Goal: Transaction & Acquisition: Book appointment/travel/reservation

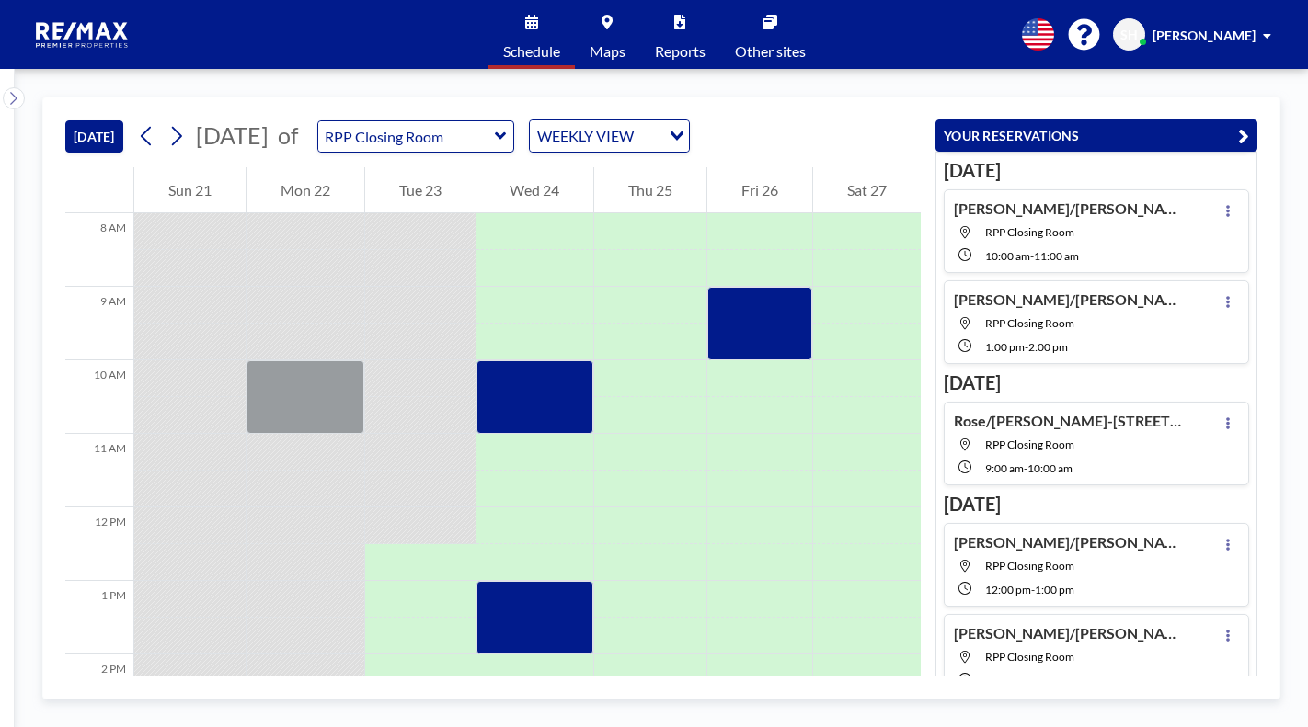
scroll to position [207, 0]
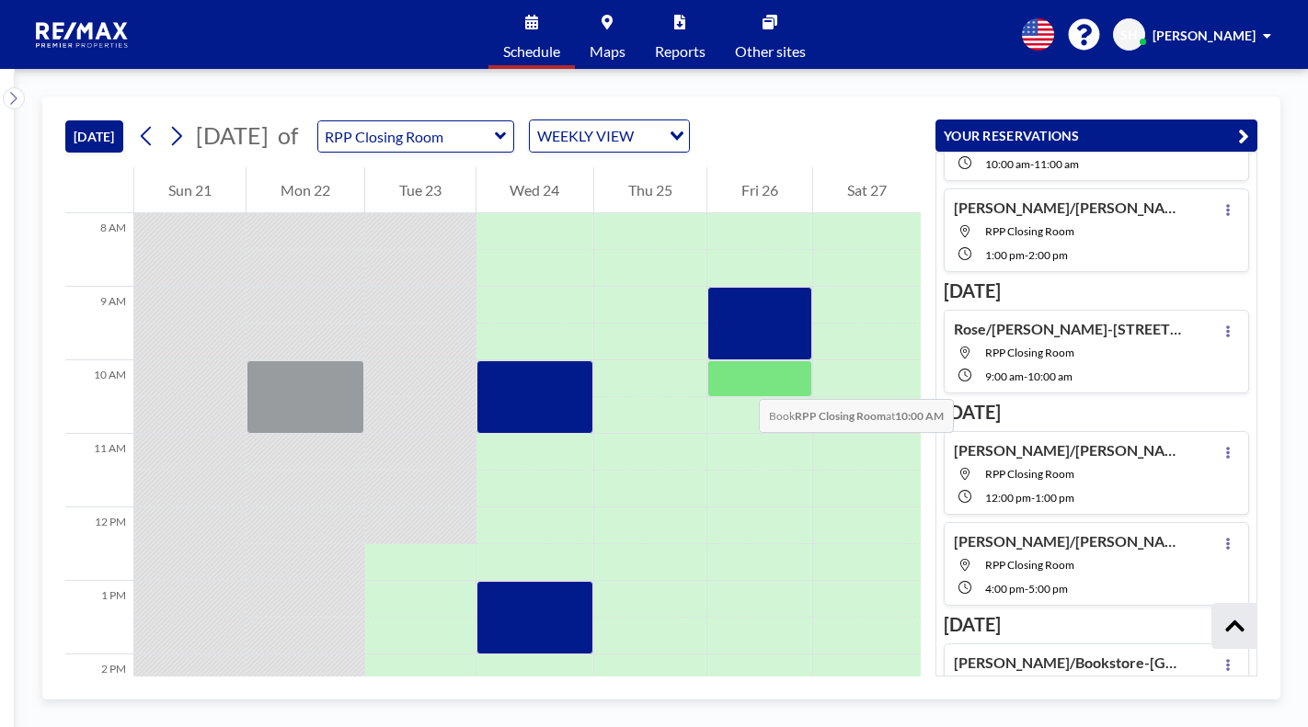
click at [740, 380] on div at bounding box center [759, 378] width 105 height 37
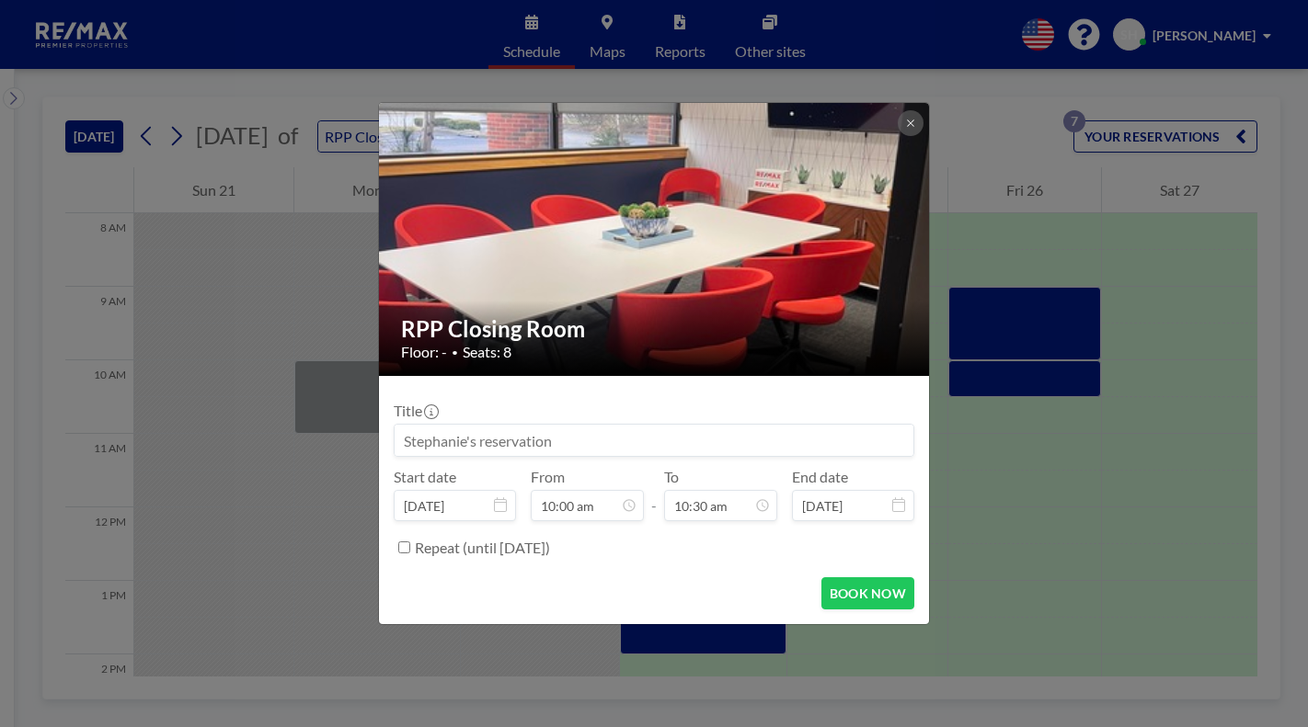
click at [507, 433] on input at bounding box center [653, 440] width 519 height 31
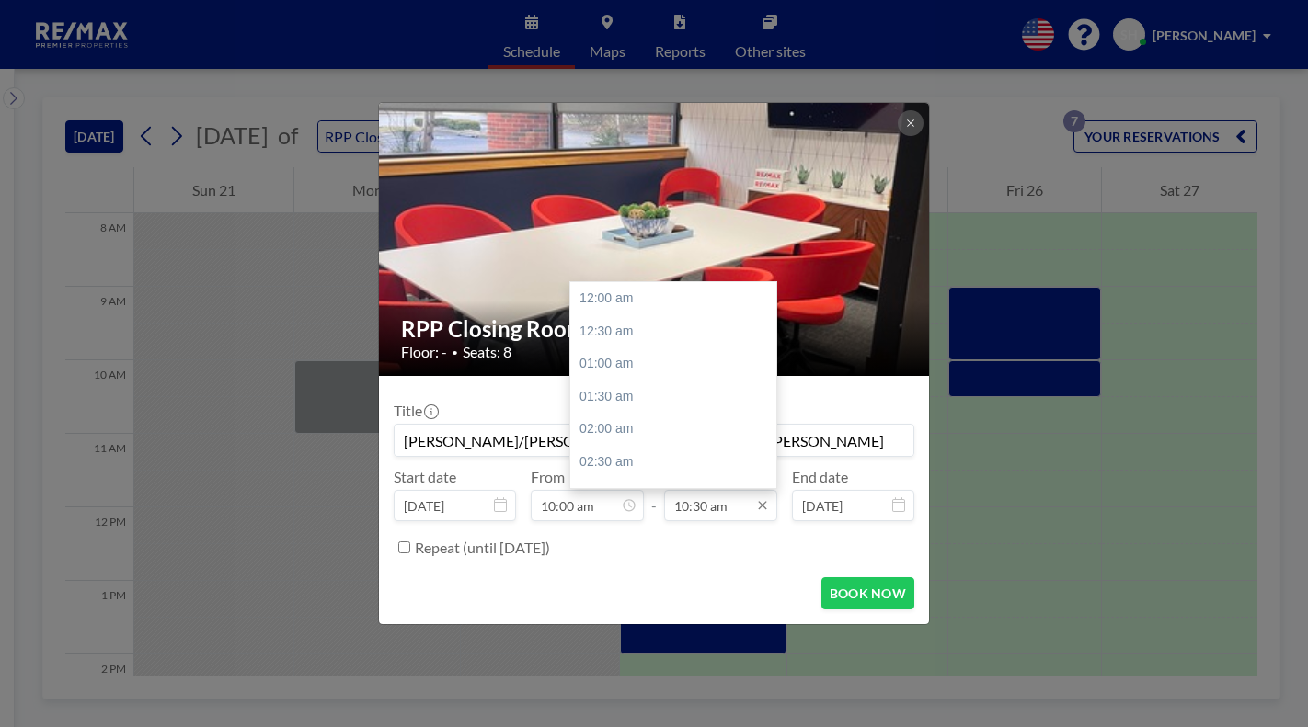
scroll to position [687, 0]
click at [703, 502] on input "10:30 am" at bounding box center [720, 505] width 113 height 31
click at [600, 327] on div "11:00 am" at bounding box center [677, 331] width 215 height 33
type input "[PERSON_NAME]/[PERSON_NAME]-6315 Horizon Way-[PERSON_NAME]"
type input "11:00 am"
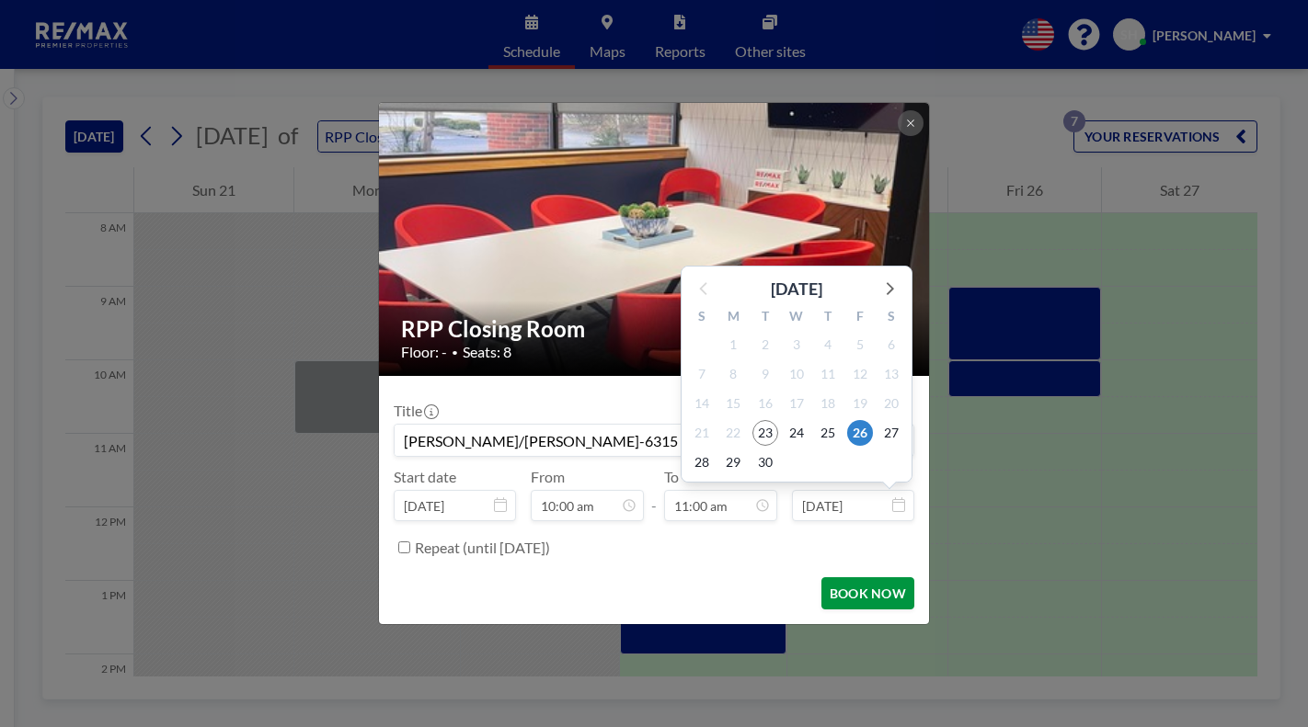
scroll to position [720, 0]
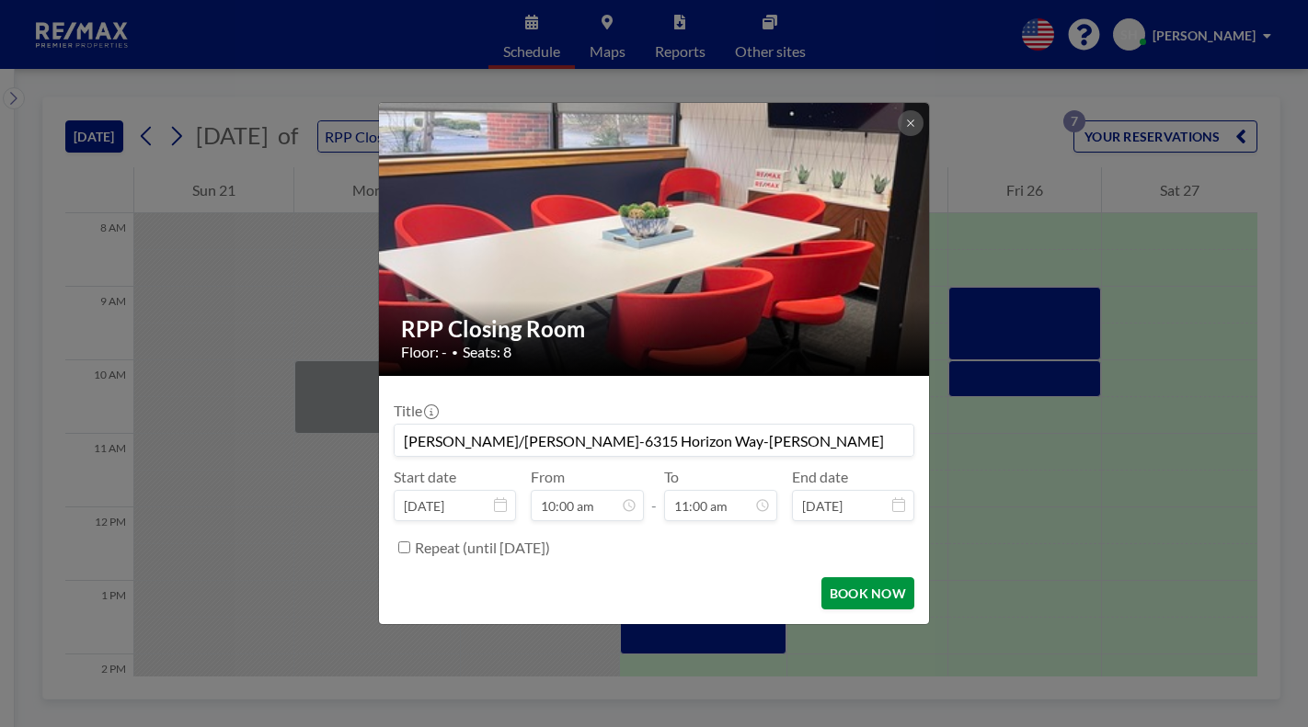
click at [863, 599] on button "BOOK NOW" at bounding box center [867, 593] width 93 height 32
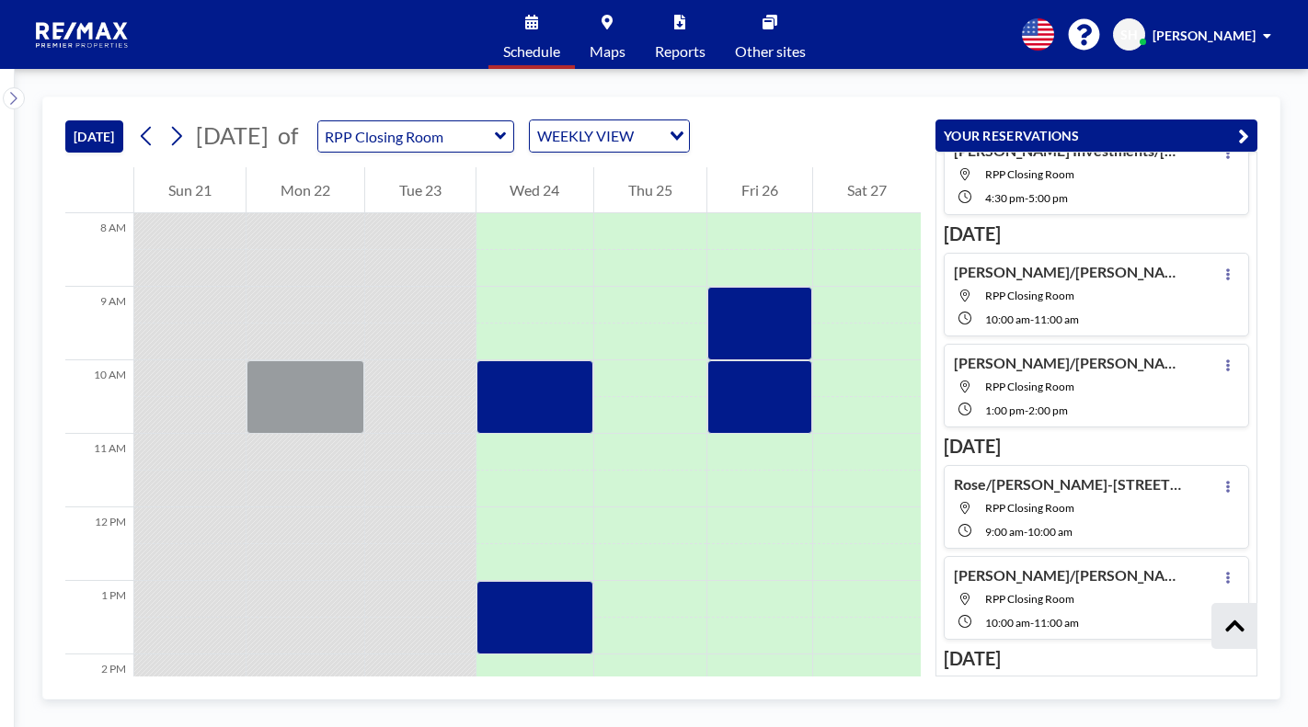
scroll to position [0, 0]
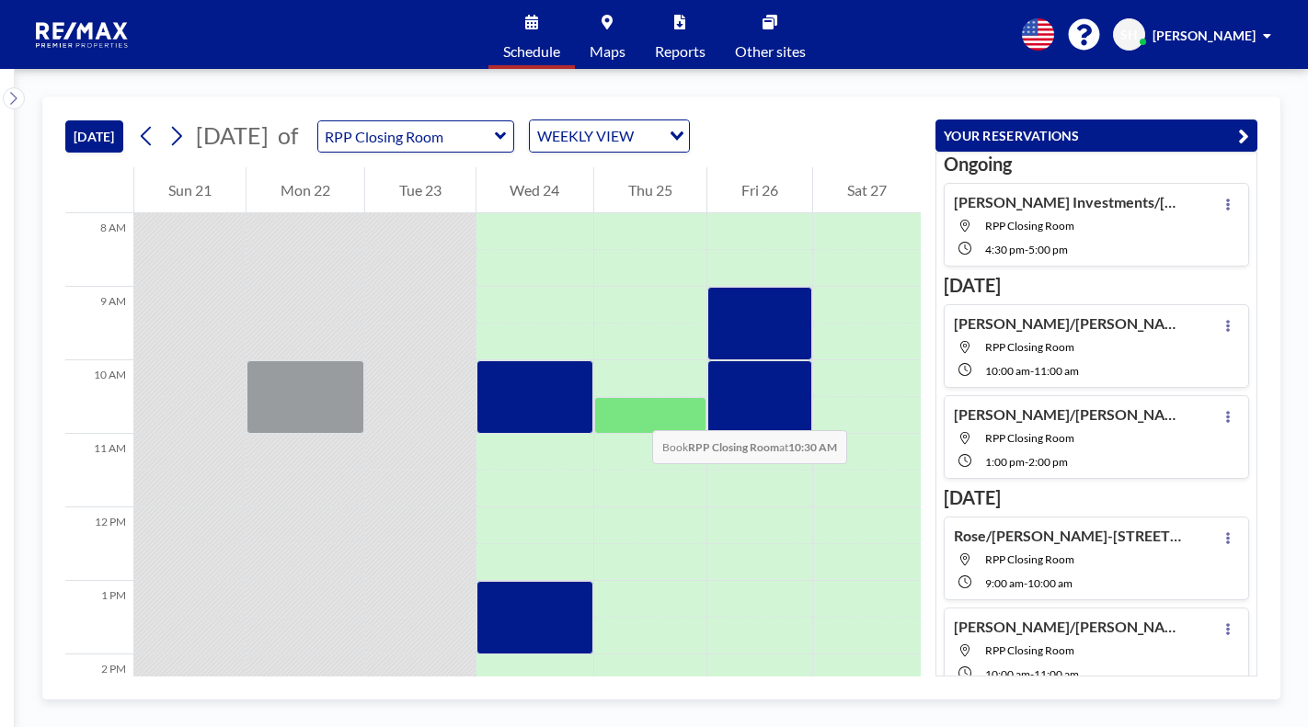
click at [634, 412] on div at bounding box center [650, 415] width 112 height 37
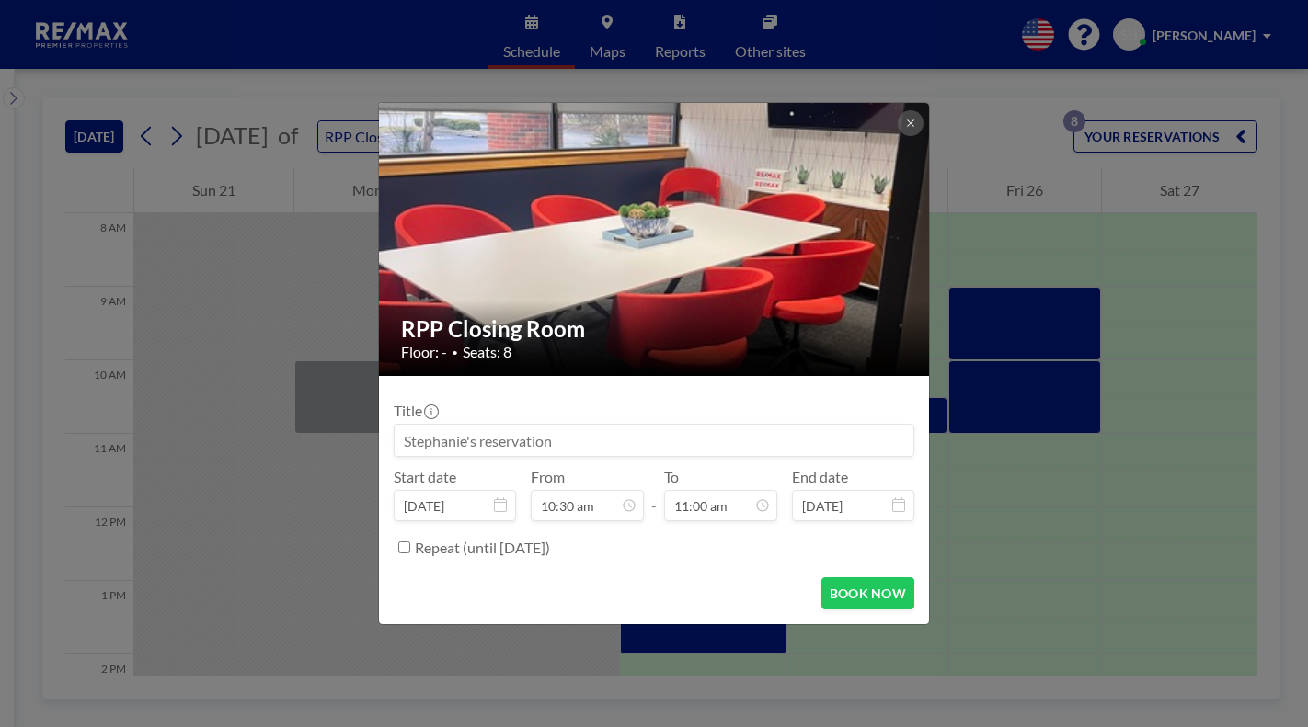
click at [497, 445] on input at bounding box center [653, 440] width 519 height 31
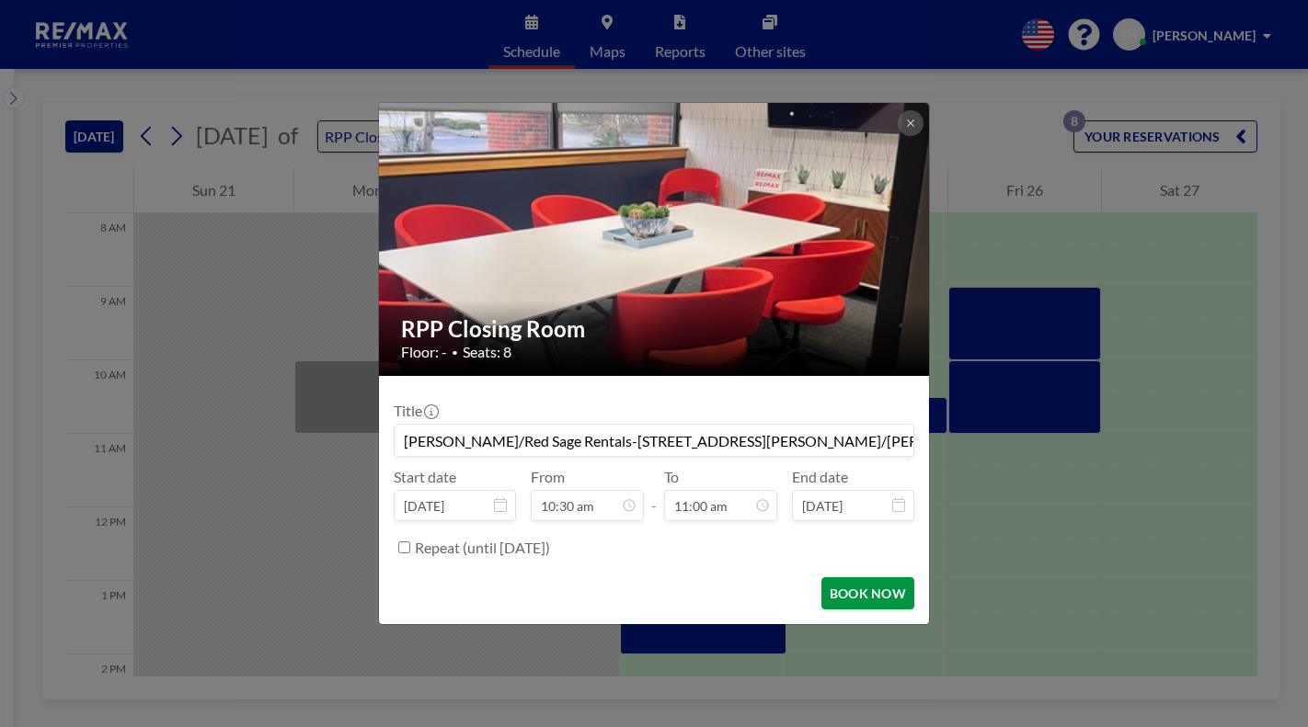
click at [873, 597] on button "BOOK NOW" at bounding box center [867, 593] width 93 height 32
type input "[PERSON_NAME]/Red Sage Rentals-[STREET_ADDRESS][PERSON_NAME]/[PERSON_NAME]"
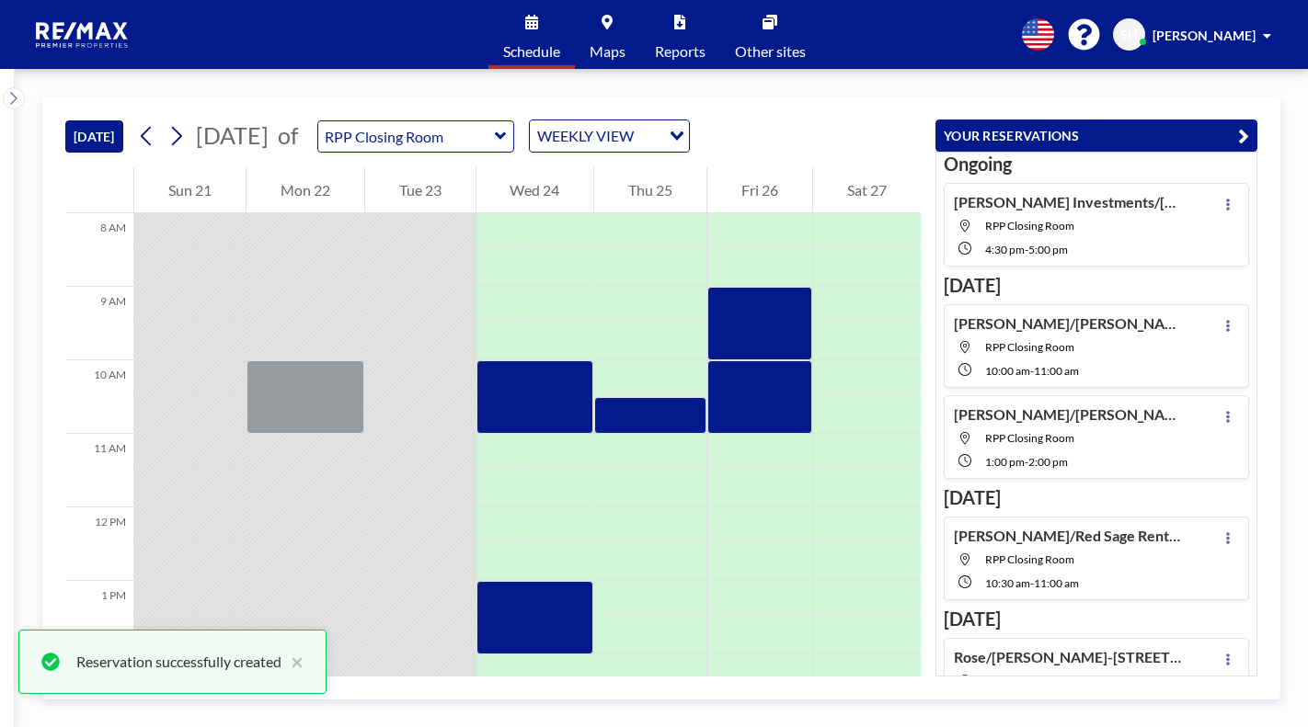
scroll to position [144, 0]
